Goal: Task Accomplishment & Management: Manage account settings

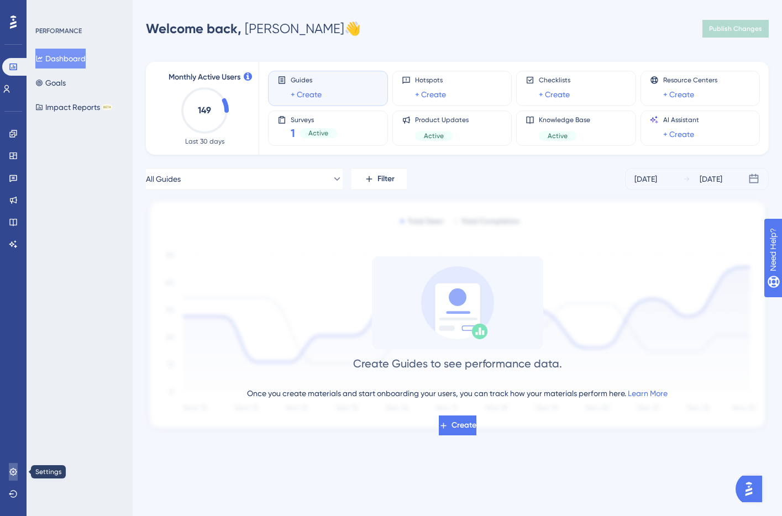
click at [9, 473] on link at bounding box center [13, 472] width 9 height 18
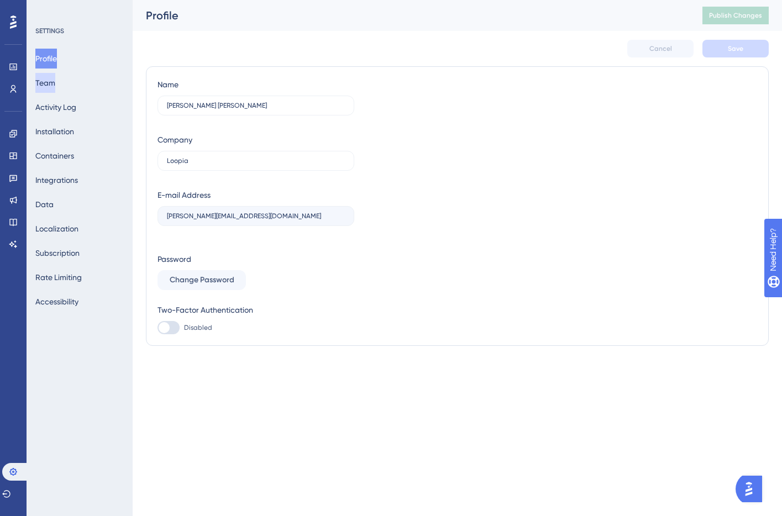
click at [54, 86] on button "Team" at bounding box center [45, 83] width 20 height 20
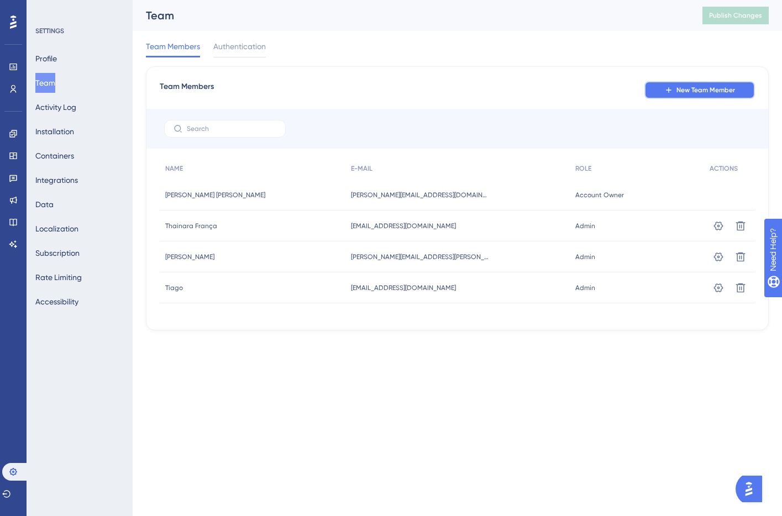
click at [692, 96] on button "New Team Member" at bounding box center [700, 90] width 111 height 18
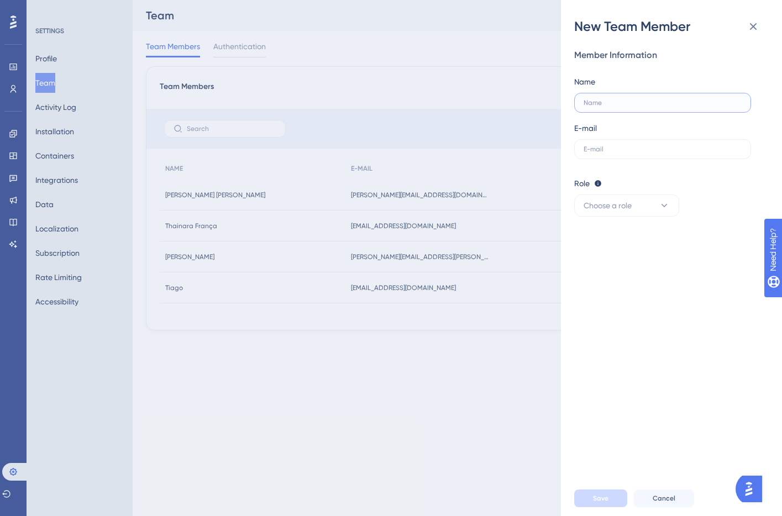
click at [601, 103] on input "text" at bounding box center [663, 103] width 158 height 8
type input "[PERSON_NAME]"
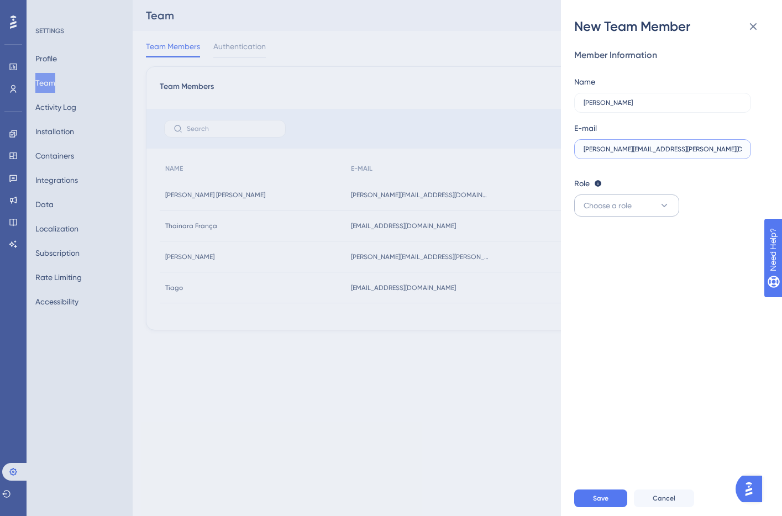
type input "[PERSON_NAME][EMAIL_ADDRESS][PERSON_NAME][DOMAIN_NAME]"
click at [616, 203] on span "Choose a role" at bounding box center [608, 205] width 48 height 13
click at [612, 266] on span "Publisher" at bounding box center [606, 261] width 32 height 13
click at [618, 199] on button "Publisher" at bounding box center [626, 206] width 105 height 22
click at [616, 240] on div "Admin Admin" at bounding box center [626, 239] width 73 height 22
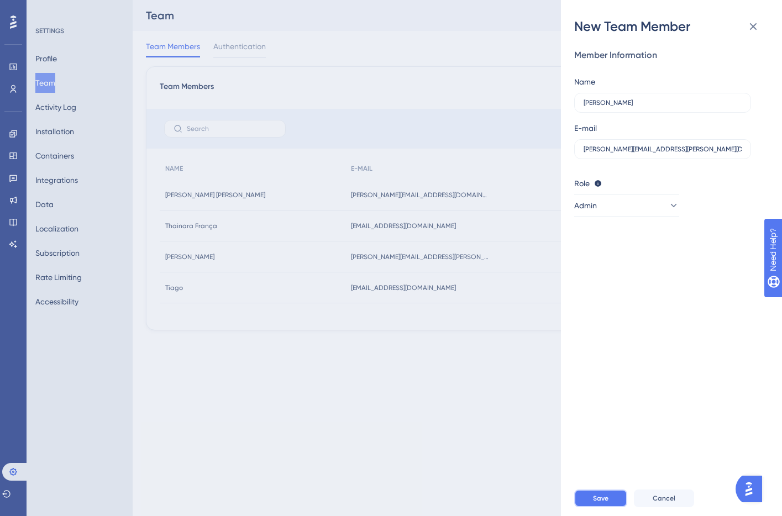
click at [610, 500] on button "Save" at bounding box center [600, 499] width 53 height 18
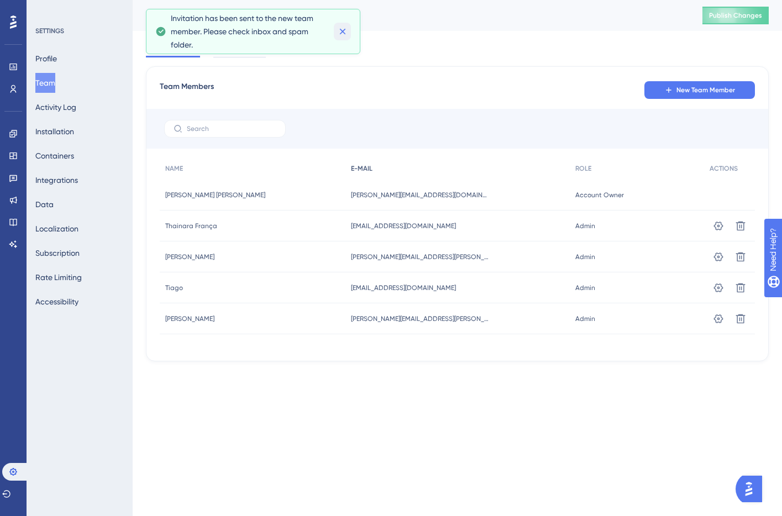
drag, startPoint x: 340, startPoint y: 32, endPoint x: 400, endPoint y: 163, distance: 144.2
click at [341, 32] on icon at bounding box center [342, 31] width 11 height 11
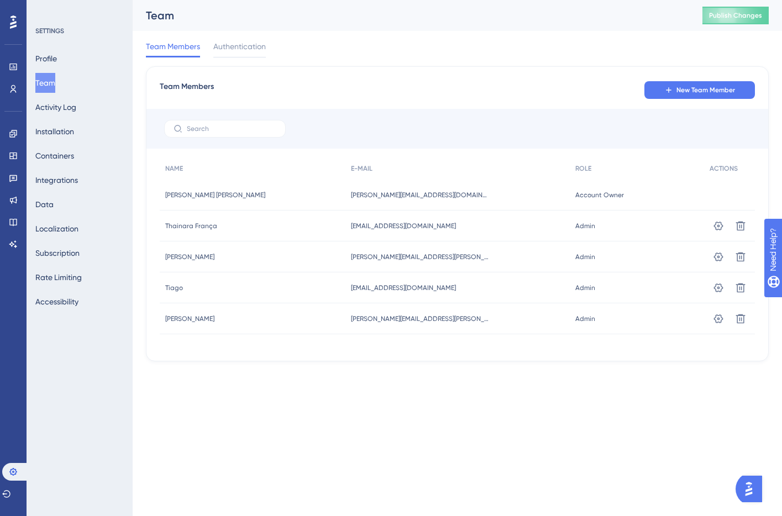
click at [511, 391] on div "Performance Users Engagement Widgets Feedback Product Updates Knowledge Base AI…" at bounding box center [391, 198] width 782 height 397
click at [12, 88] on icon at bounding box center [14, 89] width 6 height 8
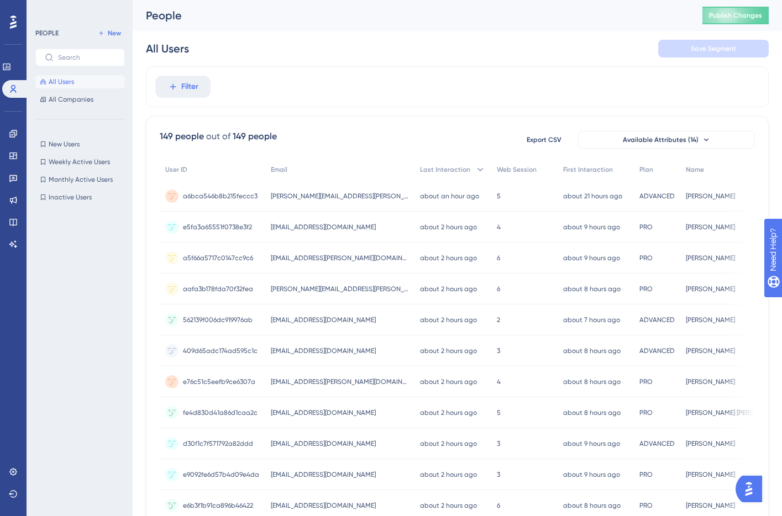
click at [346, 98] on div "Filter" at bounding box center [457, 86] width 623 height 41
click at [399, 94] on div "Filter" at bounding box center [457, 86] width 623 height 41
click at [93, 97] on button "All Companies" at bounding box center [80, 99] width 90 height 13
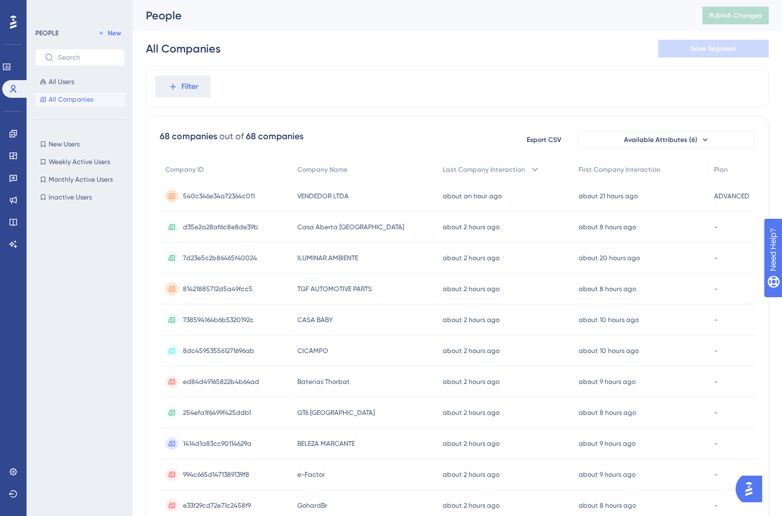
click at [559, 95] on div "Filter" at bounding box center [457, 86] width 623 height 41
click at [546, 137] on span "Export CSV" at bounding box center [544, 139] width 35 height 9
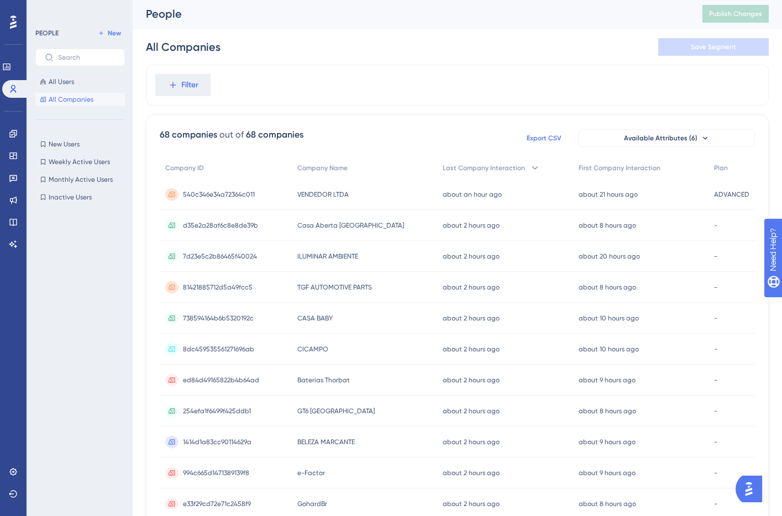
scroll to position [3, 0]
click at [254, 88] on div "Filter" at bounding box center [457, 83] width 623 height 41
click at [169, 75] on button "Filter" at bounding box center [182, 83] width 55 height 22
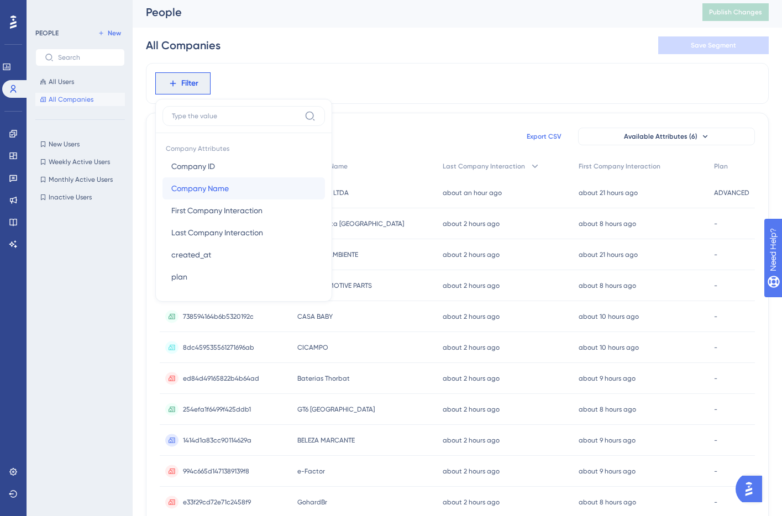
click at [198, 194] on span "Company Name" at bounding box center [199, 188] width 57 height 13
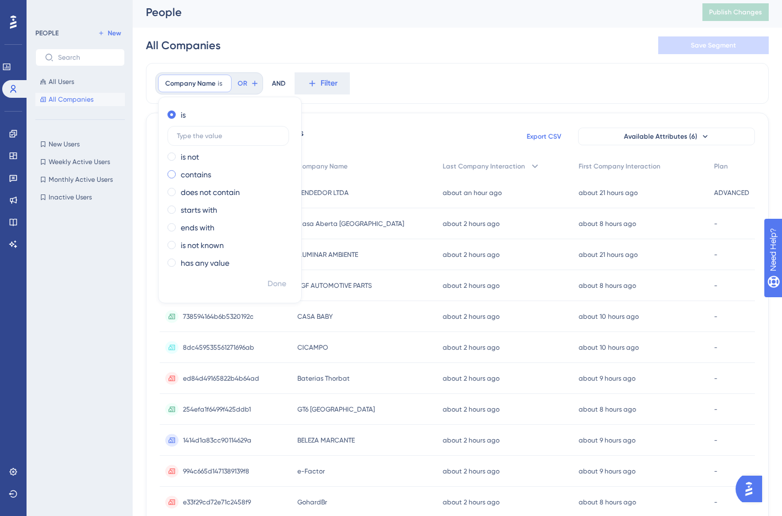
click at [187, 175] on label "contains" at bounding box center [196, 174] width 30 height 13
click at [187, 173] on input "text" at bounding box center [228, 171] width 103 height 8
type input "Rookgard"
click at [274, 287] on span "Done" at bounding box center [277, 284] width 19 height 13
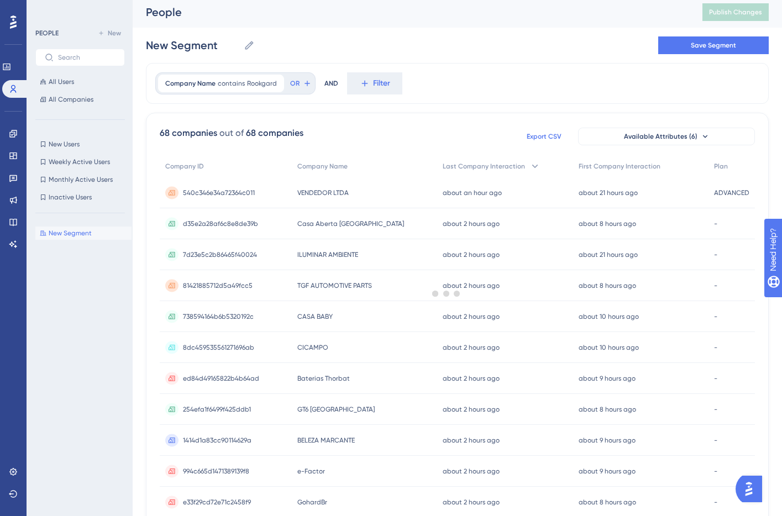
scroll to position [0, 0]
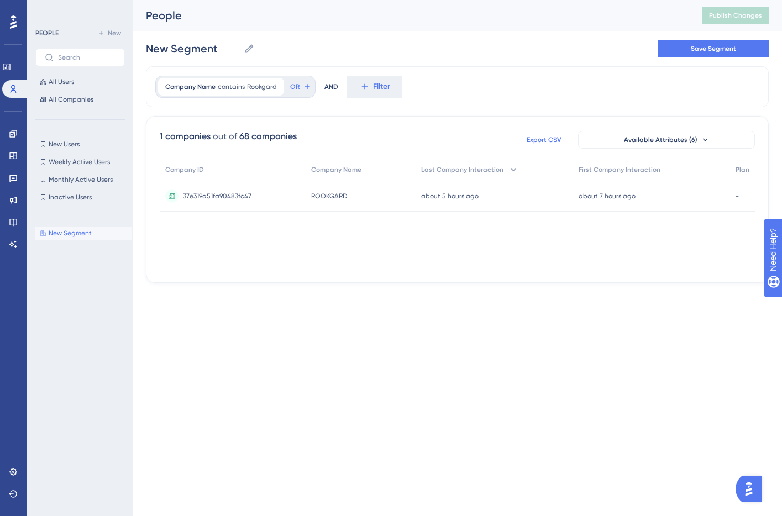
click at [244, 197] on span "37e319a51fa90483fc47" at bounding box center [217, 196] width 69 height 9
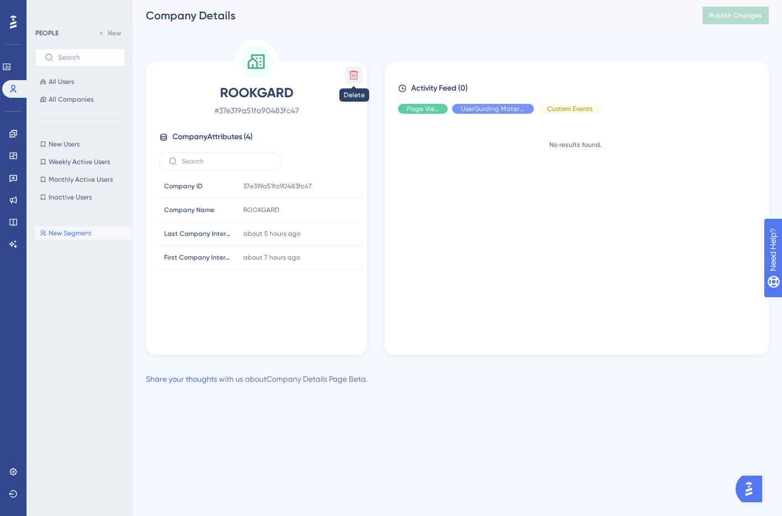
click at [350, 74] on icon at bounding box center [353, 75] width 9 height 9
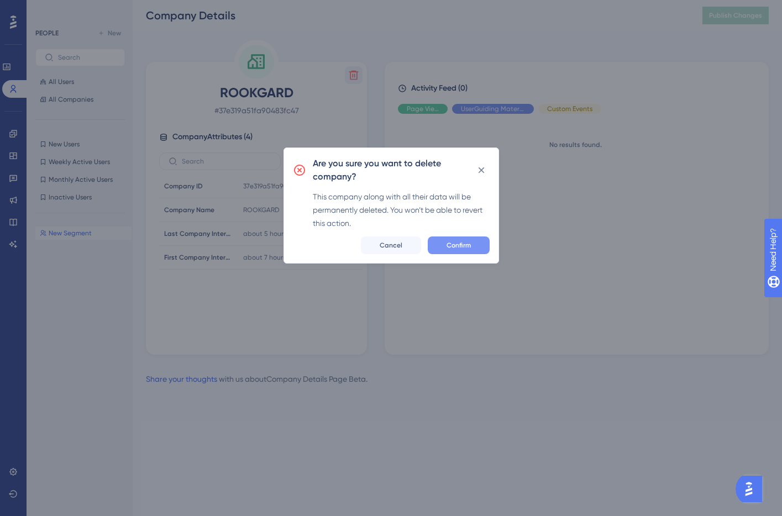
click at [462, 248] on span "Confirm" at bounding box center [459, 245] width 24 height 9
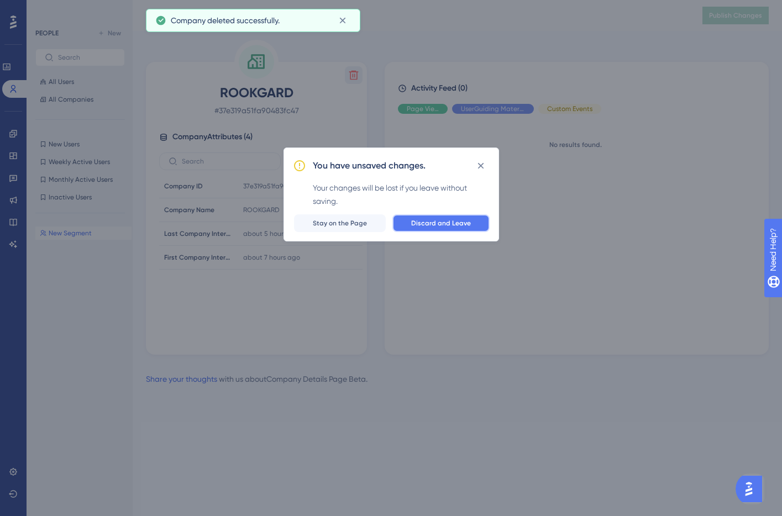
click at [454, 226] on span "Discard and Leave" at bounding box center [441, 223] width 60 height 9
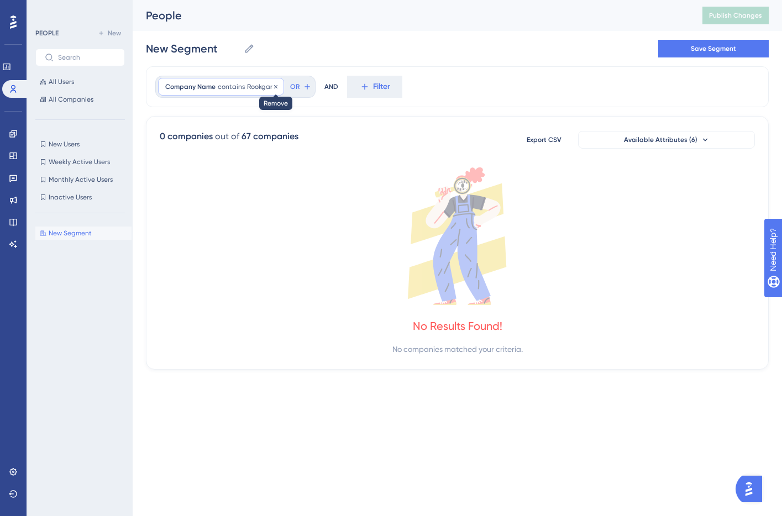
click at [273, 91] on div at bounding box center [276, 87] width 7 height 11
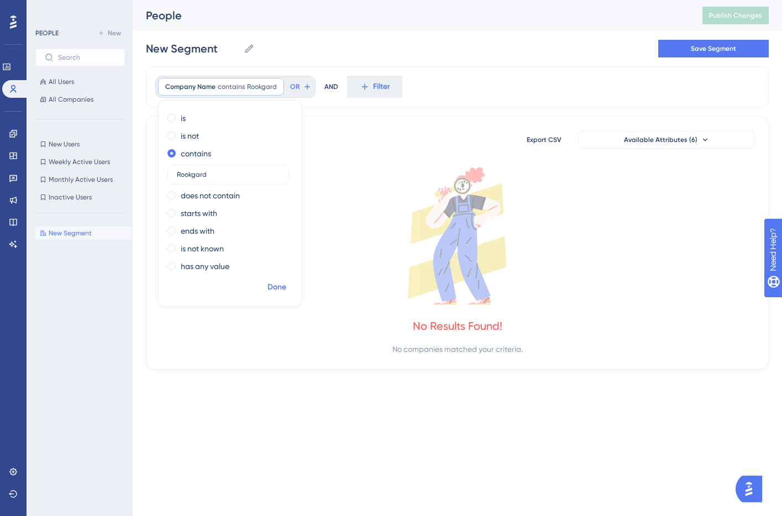
click at [279, 288] on span "Done" at bounding box center [277, 287] width 19 height 13
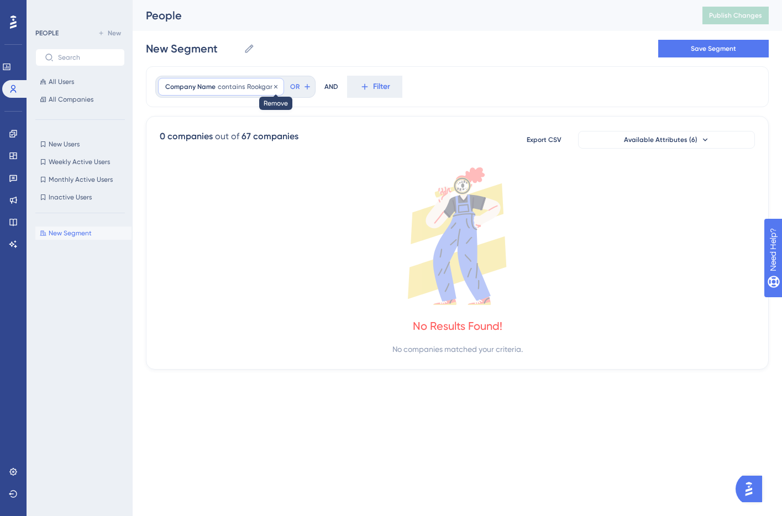
click at [275, 85] on icon at bounding box center [275, 86] width 3 height 3
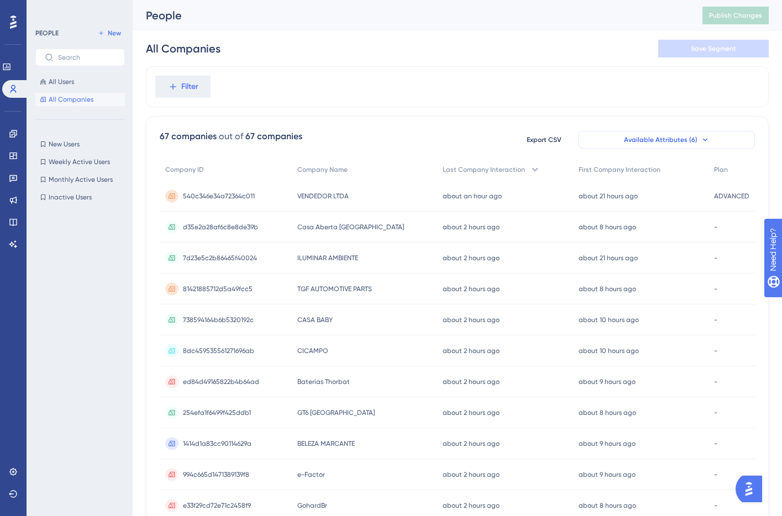
click at [701, 137] on icon at bounding box center [705, 139] width 9 height 9
click at [696, 138] on button "Available Attributes (6)" at bounding box center [666, 140] width 177 height 18
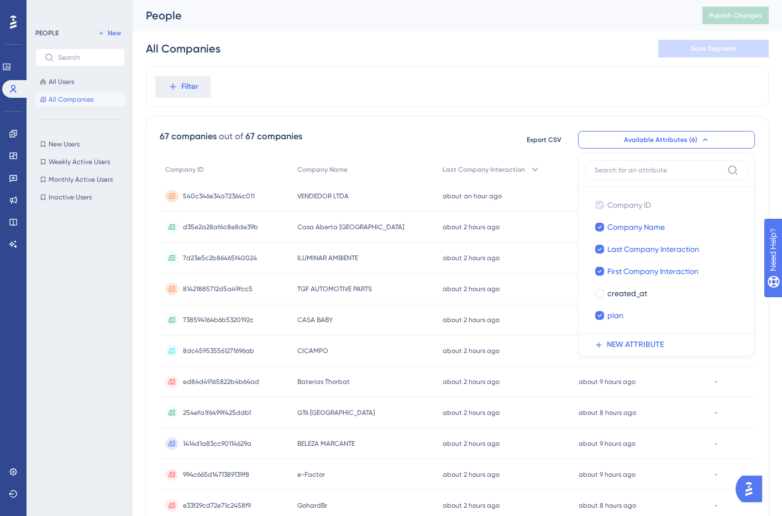
click at [696, 138] on button "Available Attributes (6)" at bounding box center [666, 140] width 177 height 18
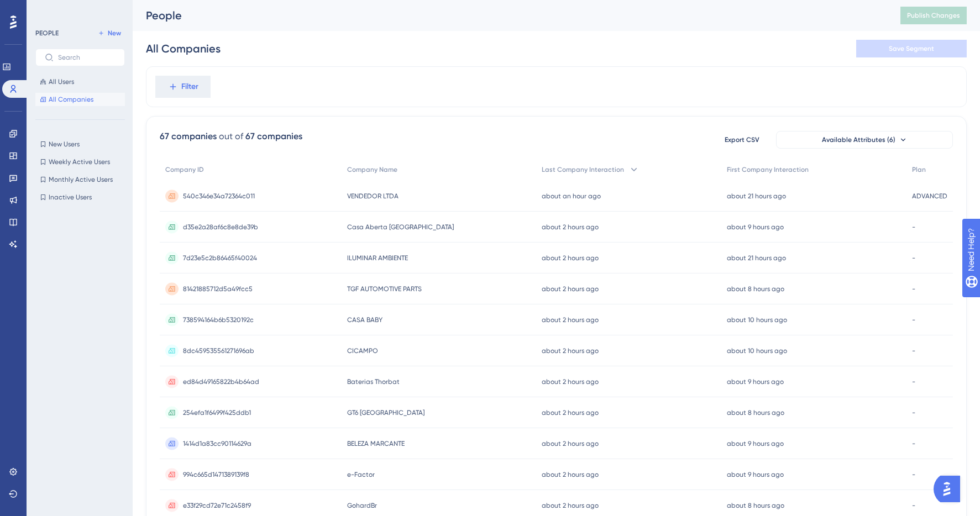
click at [478, 66] on div "All Companies Save Segment" at bounding box center [556, 48] width 821 height 35
